Goal: Information Seeking & Learning: Learn about a topic

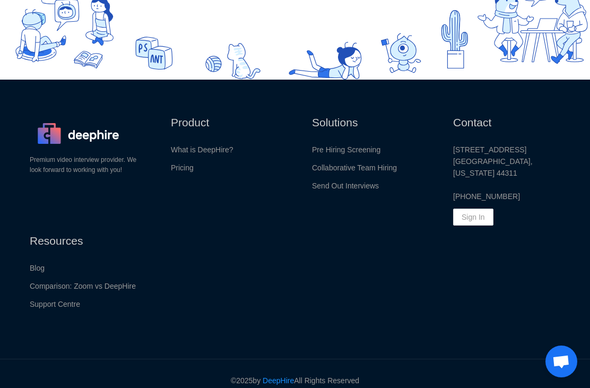
scroll to position [1427, 0]
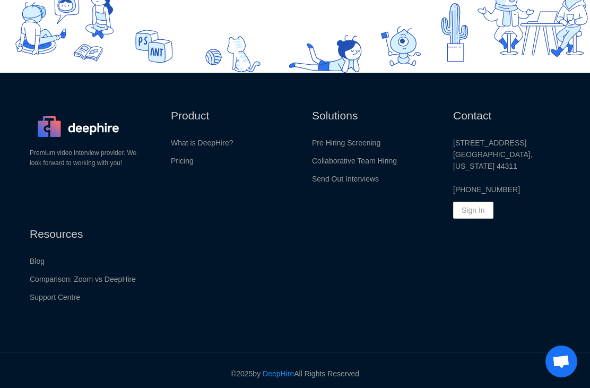
click at [203, 149] on p "What is DeepHire?" at bounding box center [202, 143] width 63 height 12
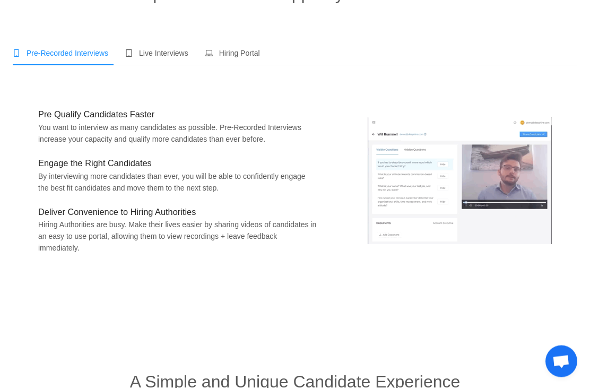
scroll to position [121, 0]
click at [534, 185] on img at bounding box center [460, 180] width 184 height 127
click at [477, 192] on img at bounding box center [460, 180] width 184 height 127
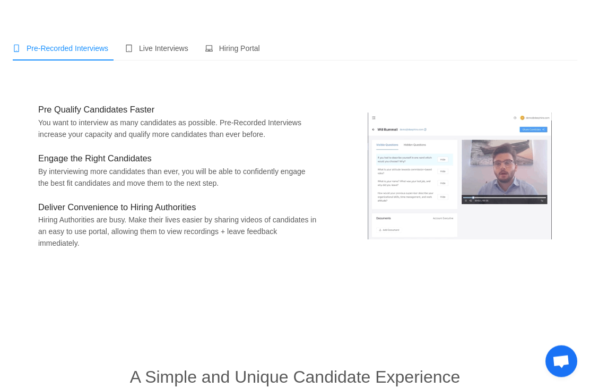
scroll to position [137, 0]
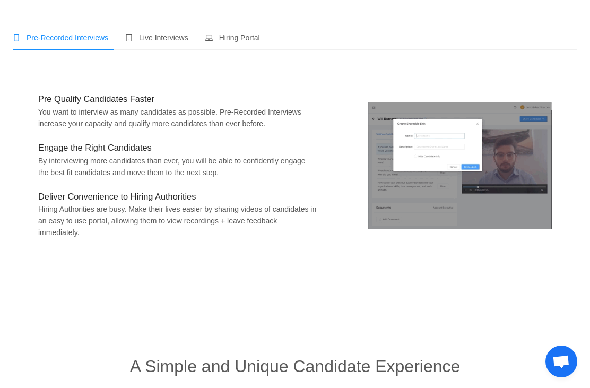
click at [461, 160] on img at bounding box center [460, 165] width 184 height 127
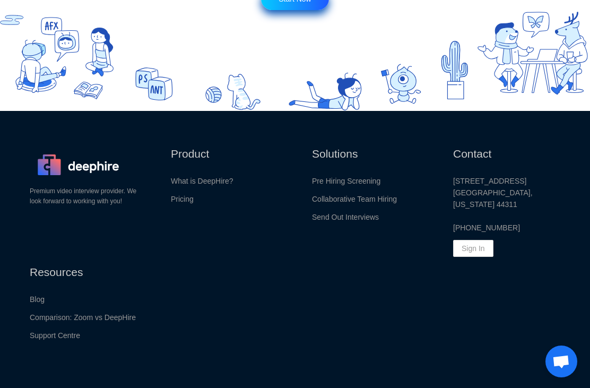
scroll to position [1261, 0]
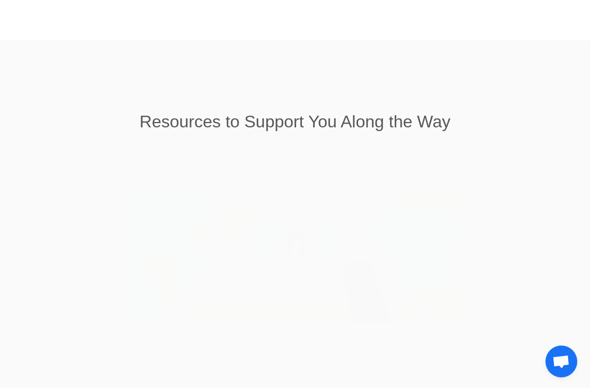
scroll to position [780, 0]
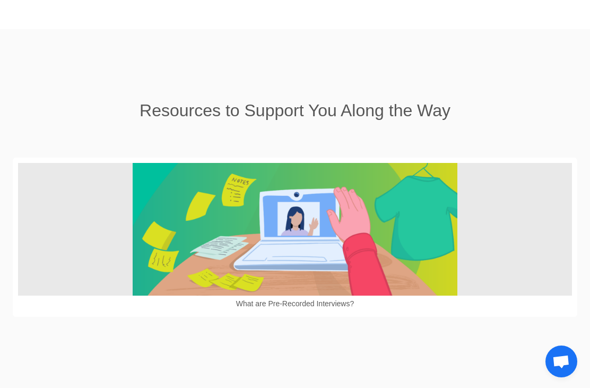
click at [387, 266] on img at bounding box center [295, 229] width 324 height 133
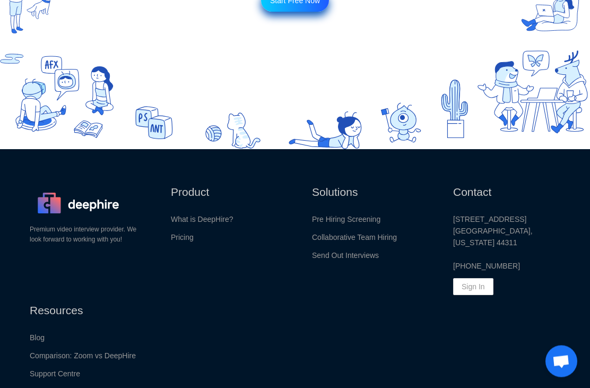
scroll to position [1351, 0]
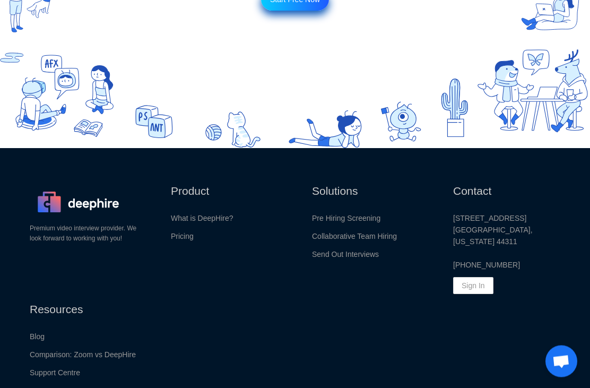
click at [63, 379] on link "Support Centre" at bounding box center [55, 373] width 50 height 12
